Goal: Find specific page/section: Find specific page/section

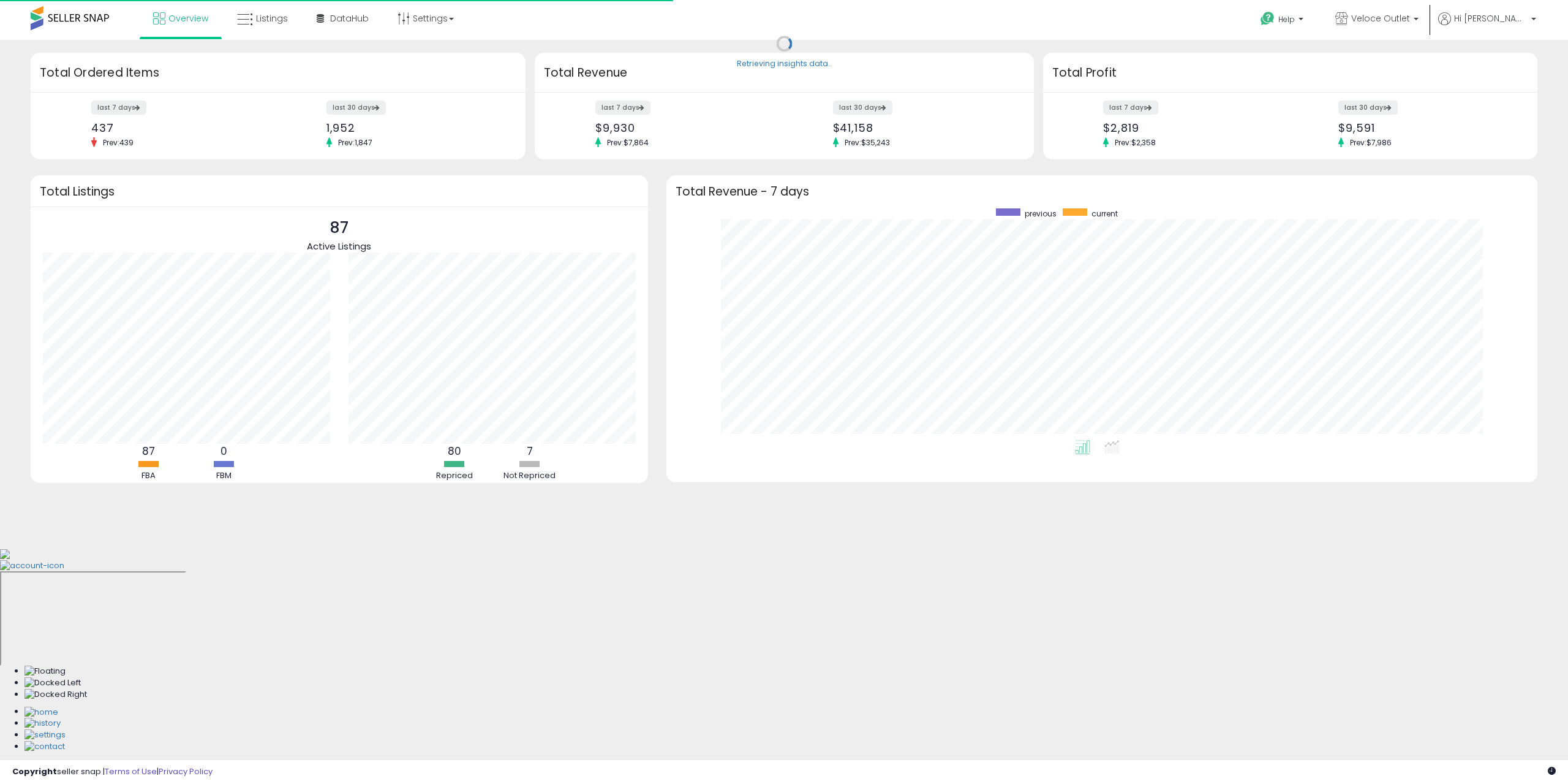
scroll to position [232, 847]
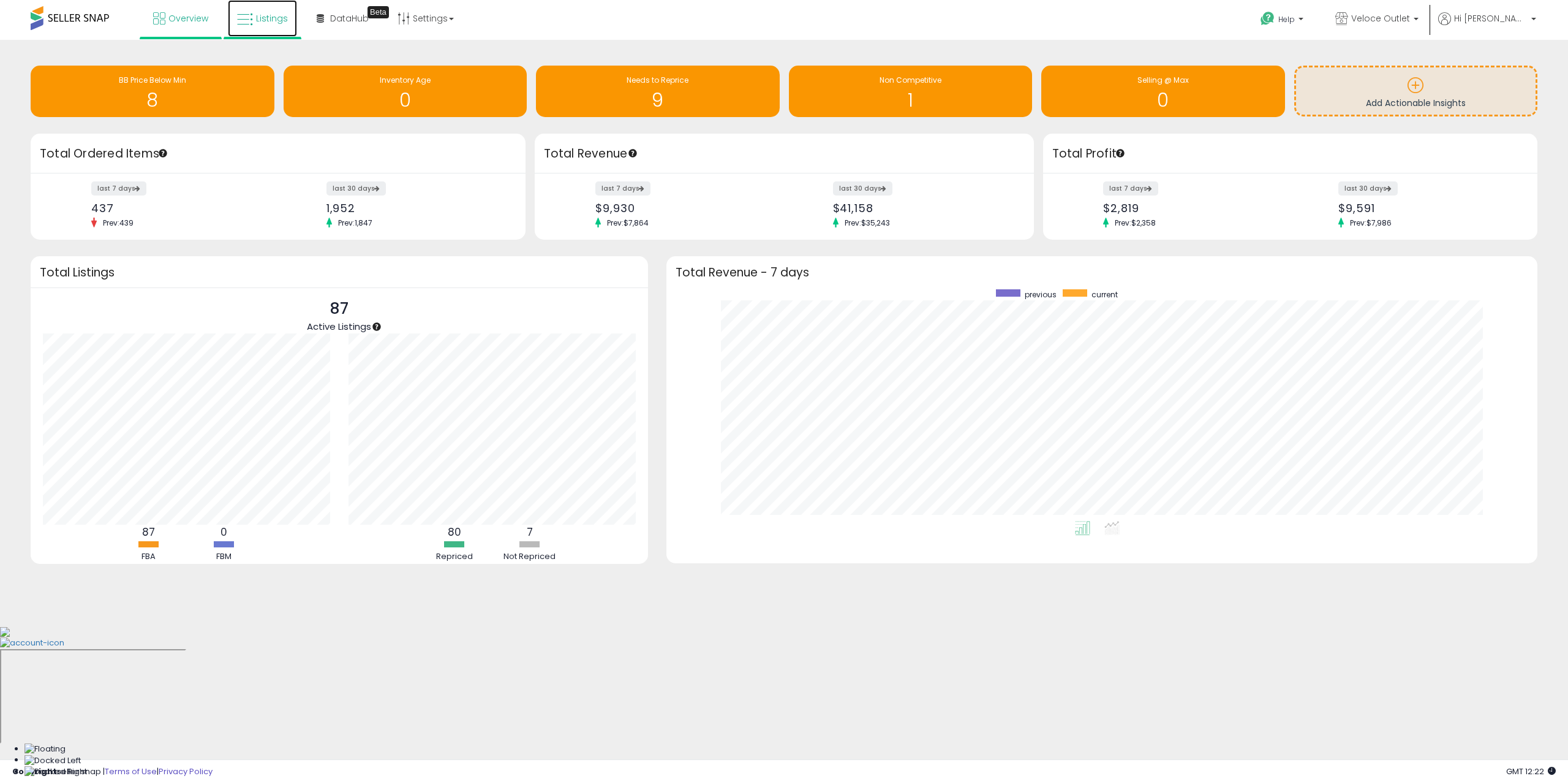
click at [261, 20] on span "Listings" at bounding box center [272, 18] width 32 height 12
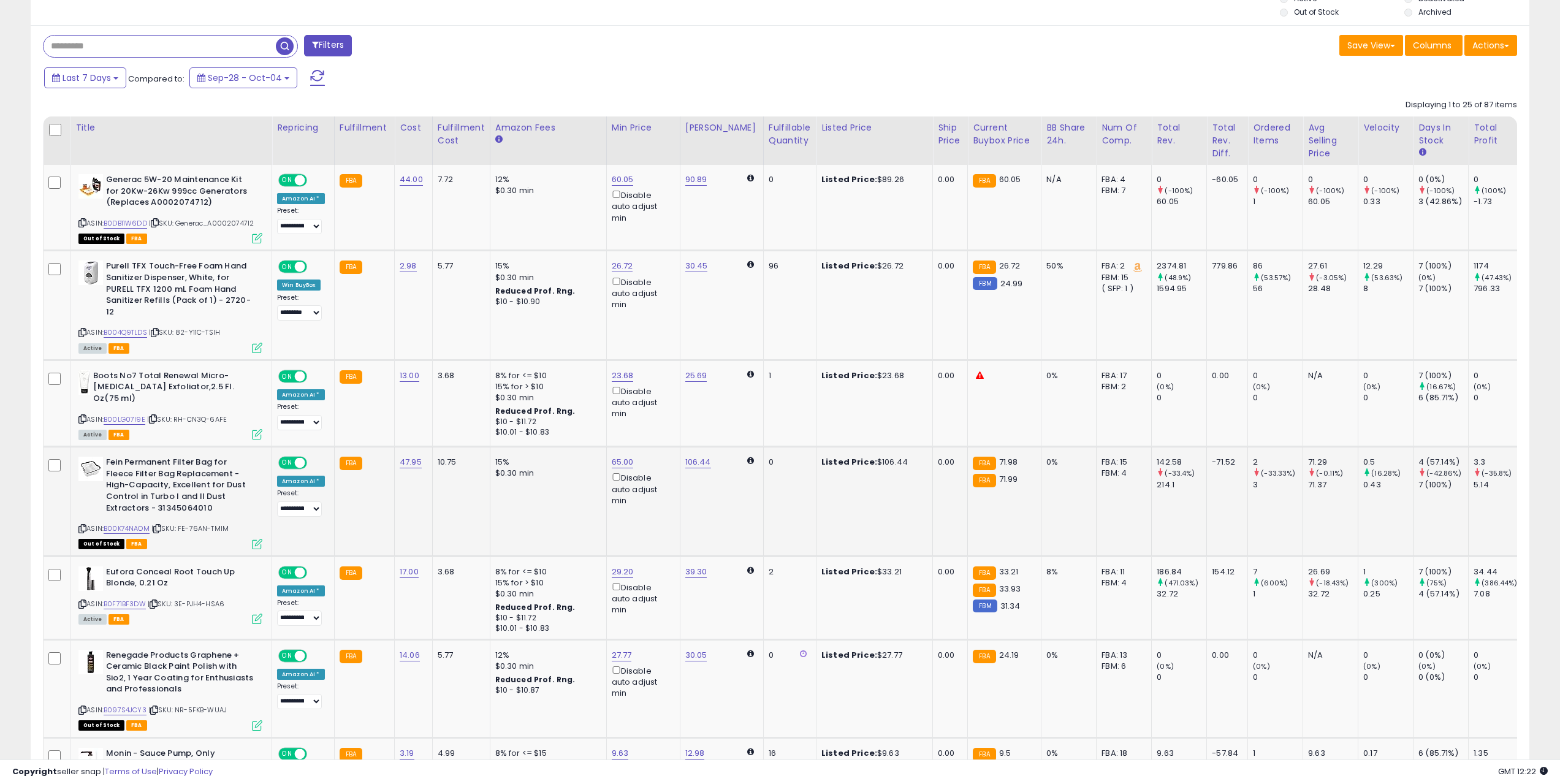
scroll to position [490, 0]
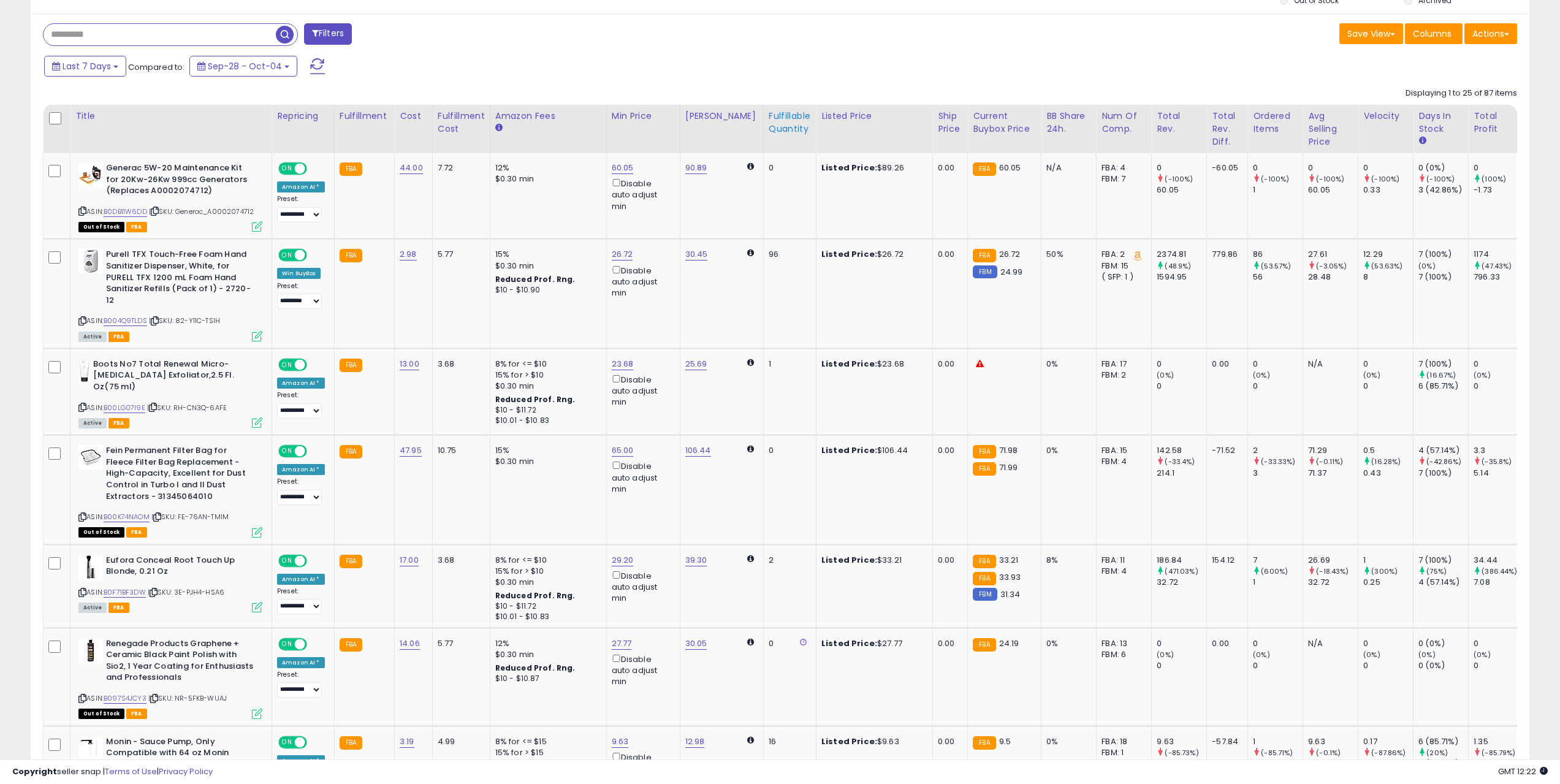
click at [770, 115] on div "Fulfillable Quantity" at bounding box center [789, 123] width 42 height 26
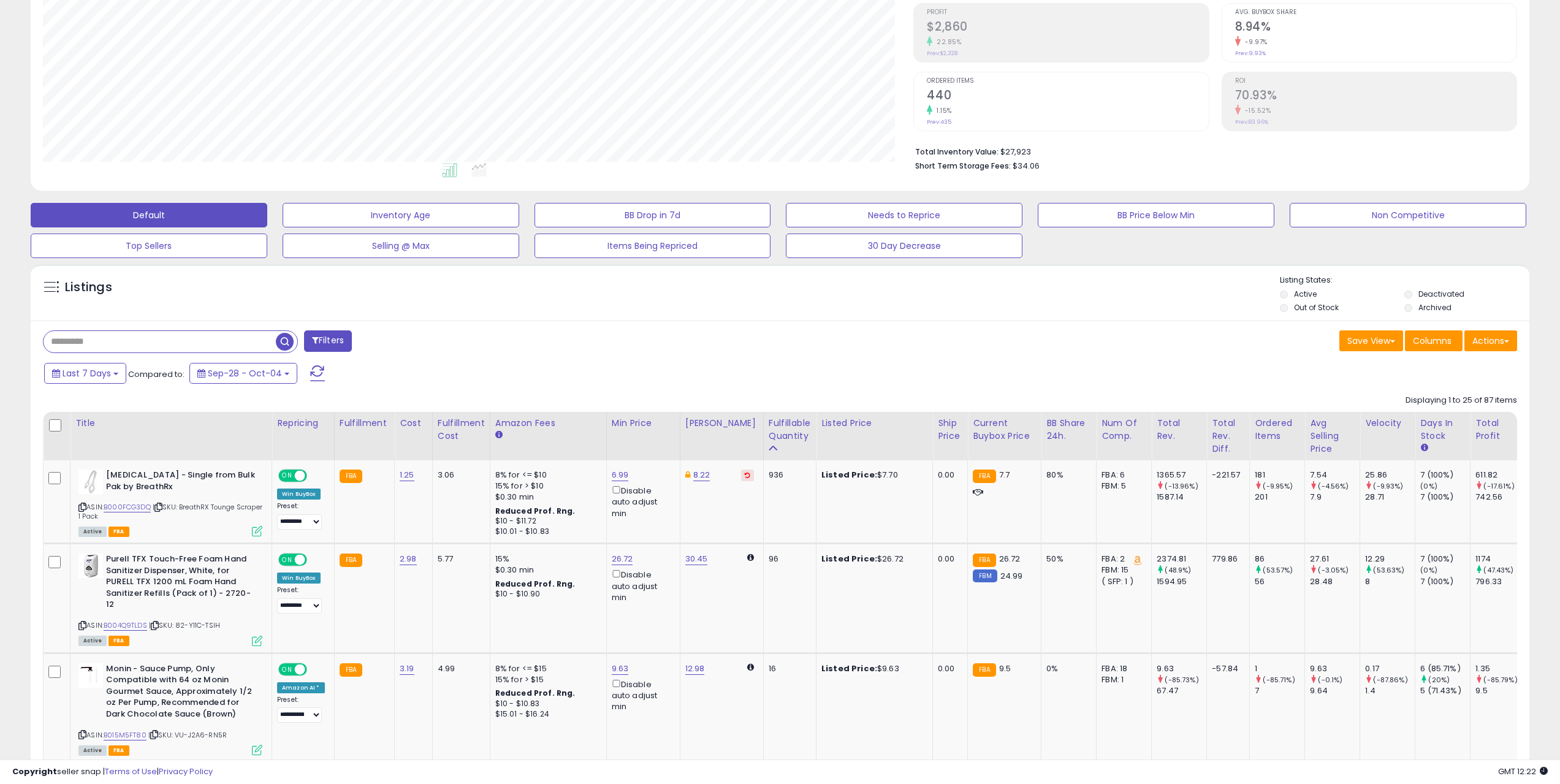
scroll to position [184, 0]
drag, startPoint x: 111, startPoint y: 506, endPoint x: 131, endPoint y: 495, distance: 22.8
